Goal: Information Seeking & Learning: Understand process/instructions

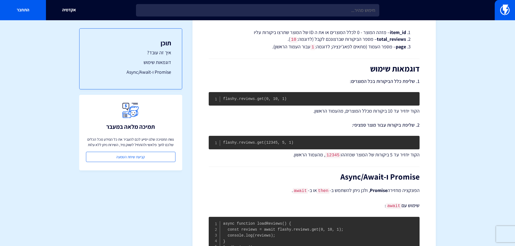
scroll to position [189, 0]
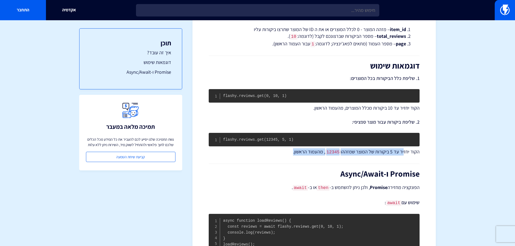
drag, startPoint x: 405, startPoint y: 148, endPoint x: 308, endPoint y: 156, distance: 97.2
click at [309, 156] on div "JS SDK למוצר הביקורות Flashy Reviews תיאור הפיצ’ר: החל מהגרסה האחרונה של פלאשי,…" at bounding box center [314, 103] width 211 height 472
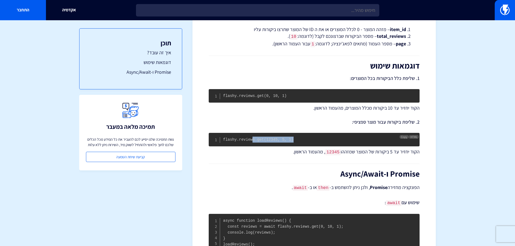
drag, startPoint x: 251, startPoint y: 142, endPoint x: 313, endPoint y: 134, distance: 62.5
click at [313, 134] on pre "flashy.reviews.get(12345, 5, 1)" at bounding box center [314, 140] width 211 height 14
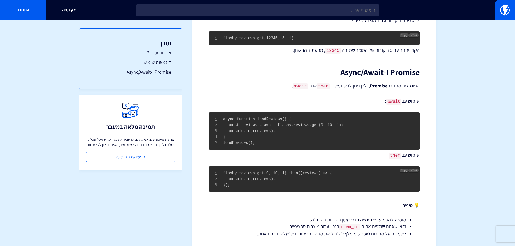
scroll to position [282, 0]
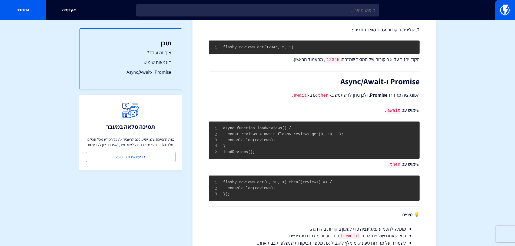
click at [352, 103] on div "JS SDK למוצר הביקורות Flashy Reviews תיאור הפיצ’ר: החל מהגרסה האחרונה של פלאשי,…" at bounding box center [314, 11] width 211 height 472
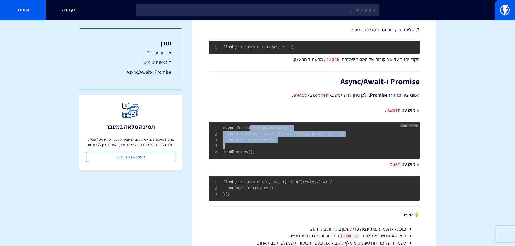
drag, startPoint x: 249, startPoint y: 126, endPoint x: 281, endPoint y: 140, distance: 34.6
click at [281, 140] on pre "async function loadReviews() { const reviews = await flashy.reviews.get(0, 10, …" at bounding box center [314, 140] width 211 height 37
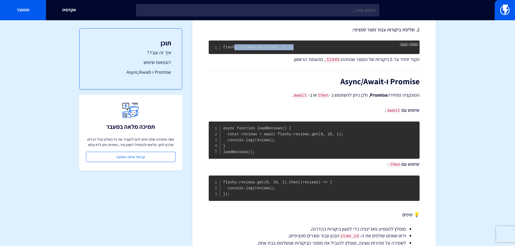
drag, startPoint x: 235, startPoint y: 47, endPoint x: 317, endPoint y: 43, distance: 82.0
click at [317, 43] on pre "flashy.reviews.get(12345, 5, 1)" at bounding box center [314, 48] width 211 height 14
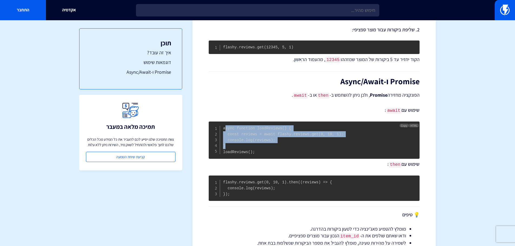
drag, startPoint x: 225, startPoint y: 126, endPoint x: 303, endPoint y: 140, distance: 79.5
click at [303, 140] on pre "async function loadReviews() { const reviews = await flashy.reviews.get(0, 10, …" at bounding box center [314, 140] width 211 height 37
click at [265, 137] on code "async function loadReviews() { const reviews = await flashy.reviews.get(0, 10, …" at bounding box center [283, 140] width 120 height 28
drag, startPoint x: 236, startPoint y: 130, endPoint x: 270, endPoint y: 139, distance: 34.9
click at [270, 139] on code "async function loadReviews() { const reviews = await flashy.reviews.get(0, 10, …" at bounding box center [283, 140] width 120 height 28
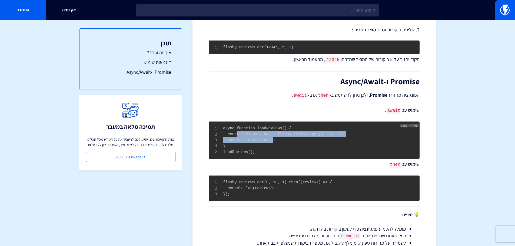
click at [270, 139] on code "async function loadReviews() { const reviews = await flashy.reviews.get(0, 10, …" at bounding box center [283, 140] width 120 height 28
drag, startPoint x: 268, startPoint y: 138, endPoint x: 249, endPoint y: 134, distance: 19.3
click at [249, 134] on code "async function loadReviews() { const reviews = await flashy.reviews.get(0, 10, …" at bounding box center [283, 140] width 120 height 28
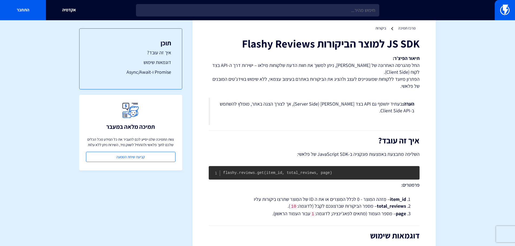
scroll to position [11, 0]
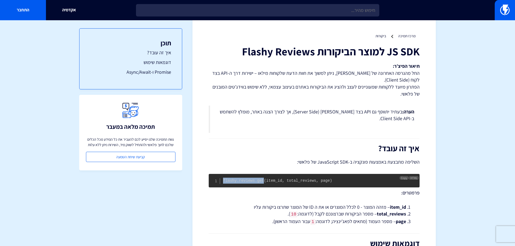
drag, startPoint x: 224, startPoint y: 180, endPoint x: 261, endPoint y: 182, distance: 37.7
click at [261, 182] on code "flashy.reviews.get(item_id, total_reviews, page)" at bounding box center [277, 181] width 109 height 4
copy code "flashy.reviews.get"
